Goal: Information Seeking & Learning: Learn about a topic

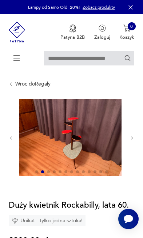
click at [83, 138] on img at bounding box center [70, 137] width 103 height 77
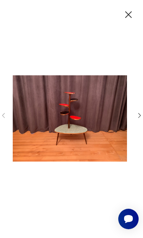
click at [137, 119] on icon "button" at bounding box center [140, 115] width 7 height 7
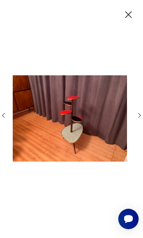
click at [127, 128] on img at bounding box center [70, 118] width 115 height 190
click at [138, 119] on icon "button" at bounding box center [140, 115] width 7 height 7
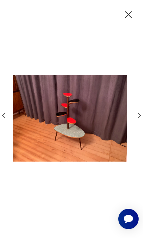
click at [139, 119] on icon "button" at bounding box center [140, 115] width 7 height 7
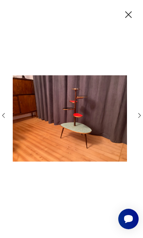
click at [137, 119] on icon "button" at bounding box center [140, 115] width 7 height 7
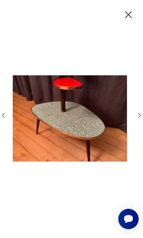
click at [138, 119] on icon "button" at bounding box center [140, 115] width 7 height 7
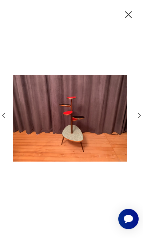
click at [137, 119] on icon "button" at bounding box center [140, 115] width 7 height 7
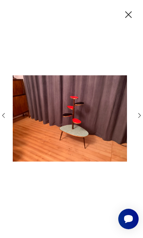
click at [137, 119] on icon "button" at bounding box center [140, 115] width 7 height 7
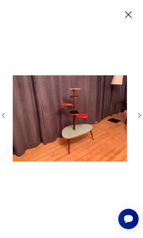
click at [128, 20] on icon "button" at bounding box center [129, 15] width 12 height 12
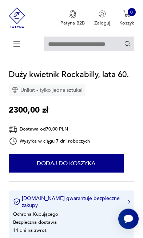
scroll to position [114, 0]
